Goal: Transaction & Acquisition: Purchase product/service

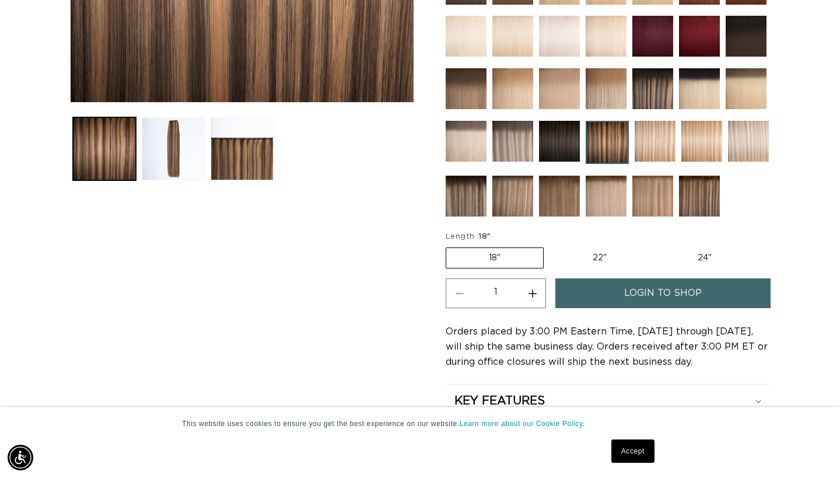
click at [654, 85] on img at bounding box center [653, 88] width 41 height 41
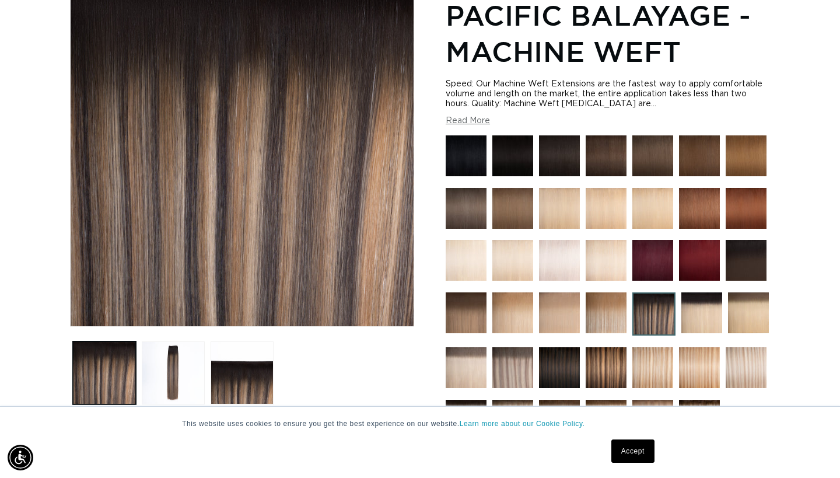
scroll to position [180, 0]
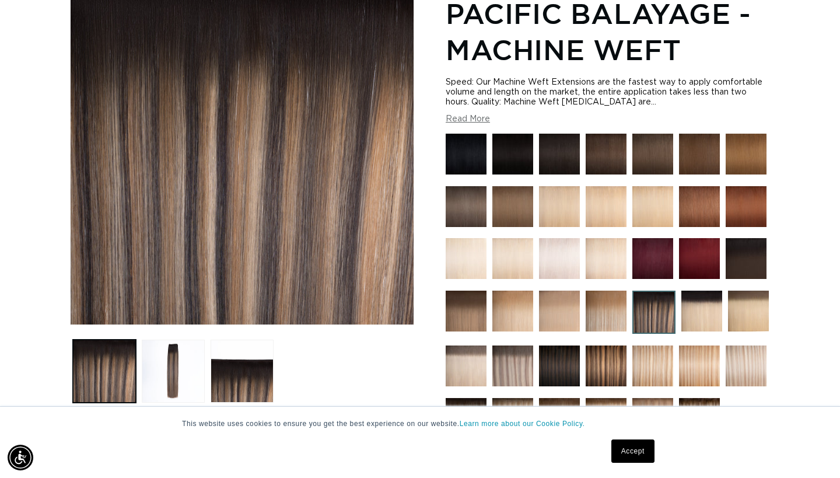
click at [628, 455] on link "Accept" at bounding box center [633, 450] width 43 height 23
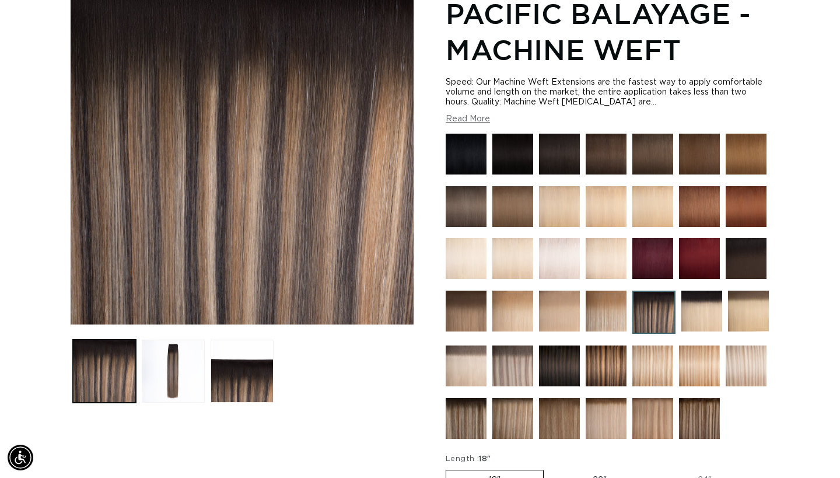
scroll to position [0, 1515]
click at [605, 367] on img at bounding box center [606, 365] width 41 height 41
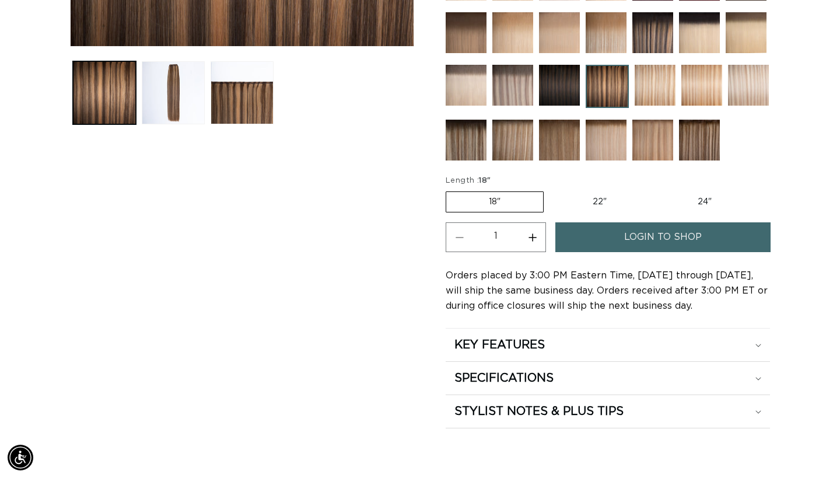
scroll to position [464, 0]
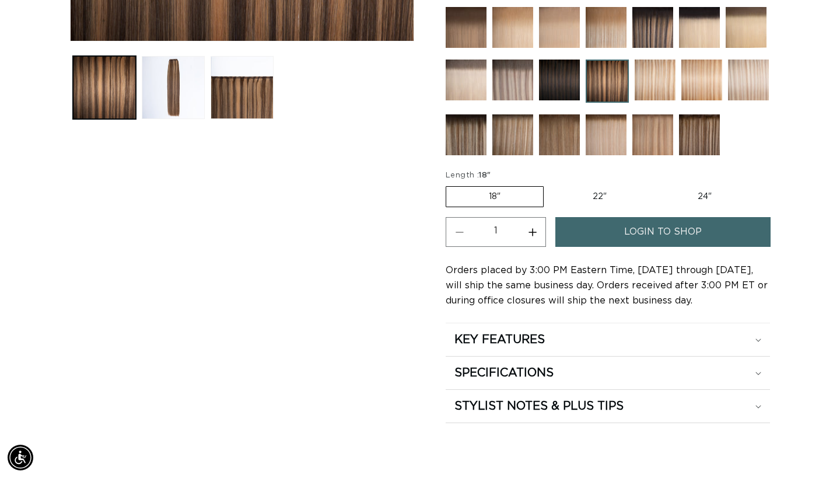
click at [593, 197] on label "22" Variant sold out or unavailable" at bounding box center [599, 197] width 99 height 20
click at [550, 184] on input "22" Variant sold out or unavailable" at bounding box center [550, 184] width 1 height 1
radio input "true"
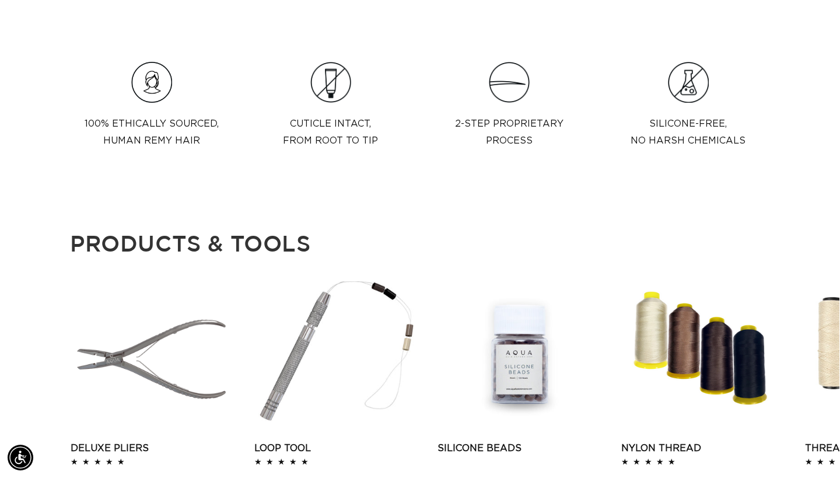
scroll to position [0, 0]
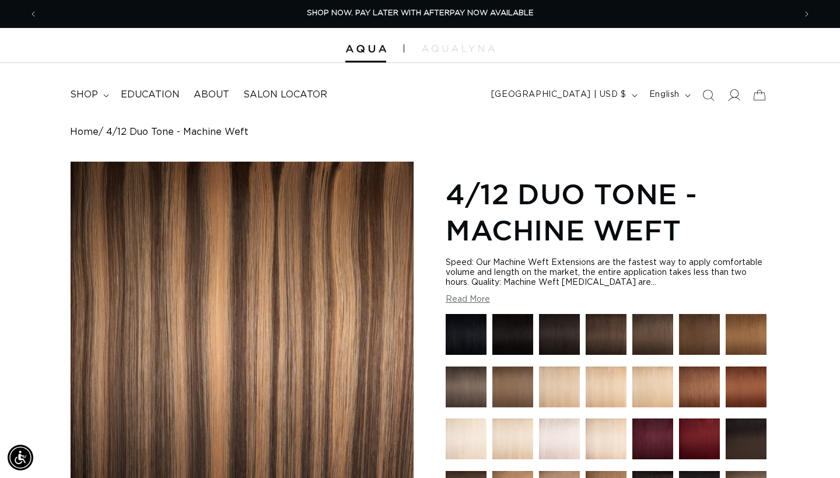
click at [737, 96] on icon at bounding box center [734, 95] width 12 height 12
